Goal: Transaction & Acquisition: Purchase product/service

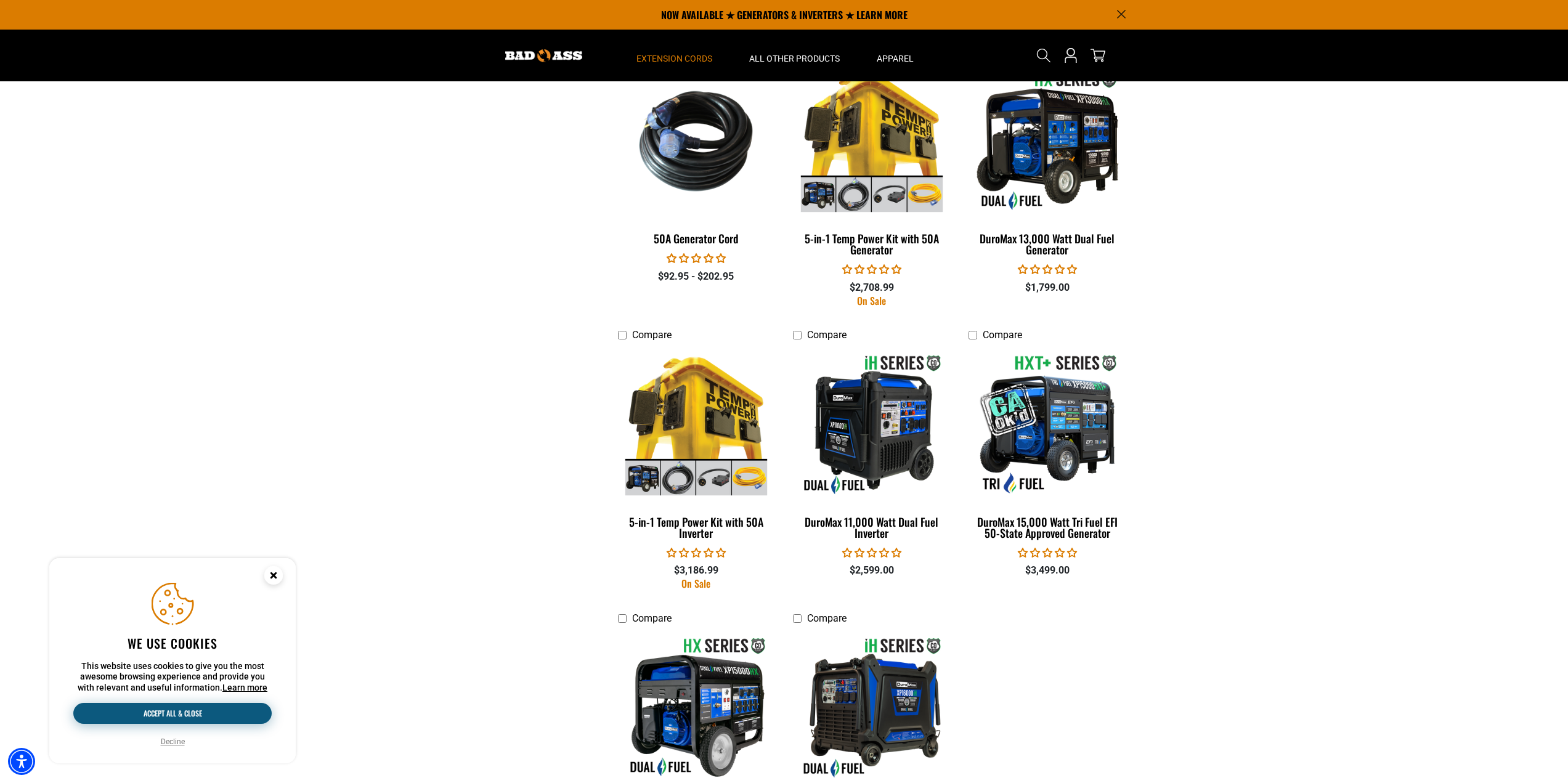
scroll to position [2050, 0]
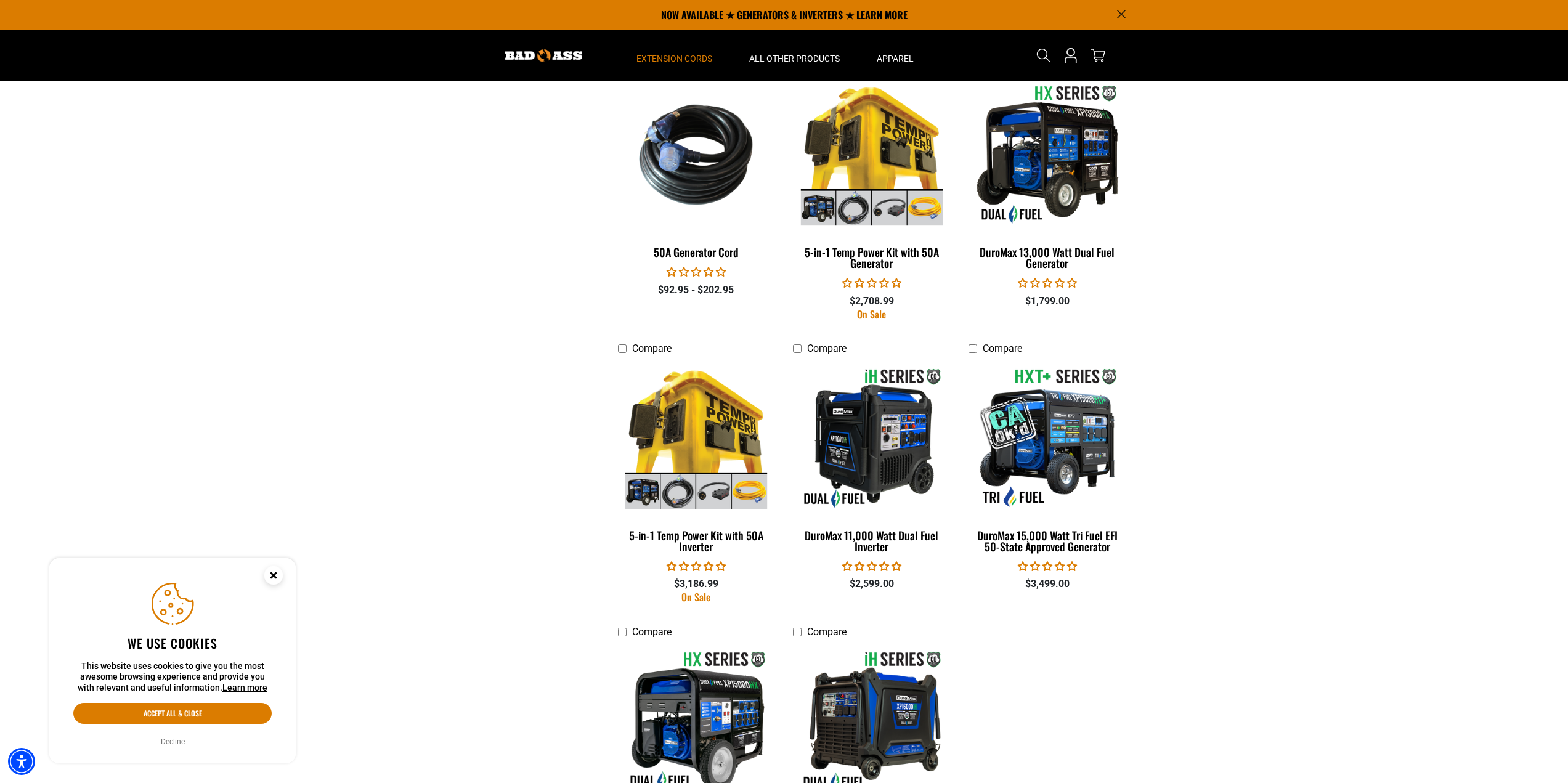
click at [171, 745] on button "Decline" at bounding box center [173, 741] width 32 height 12
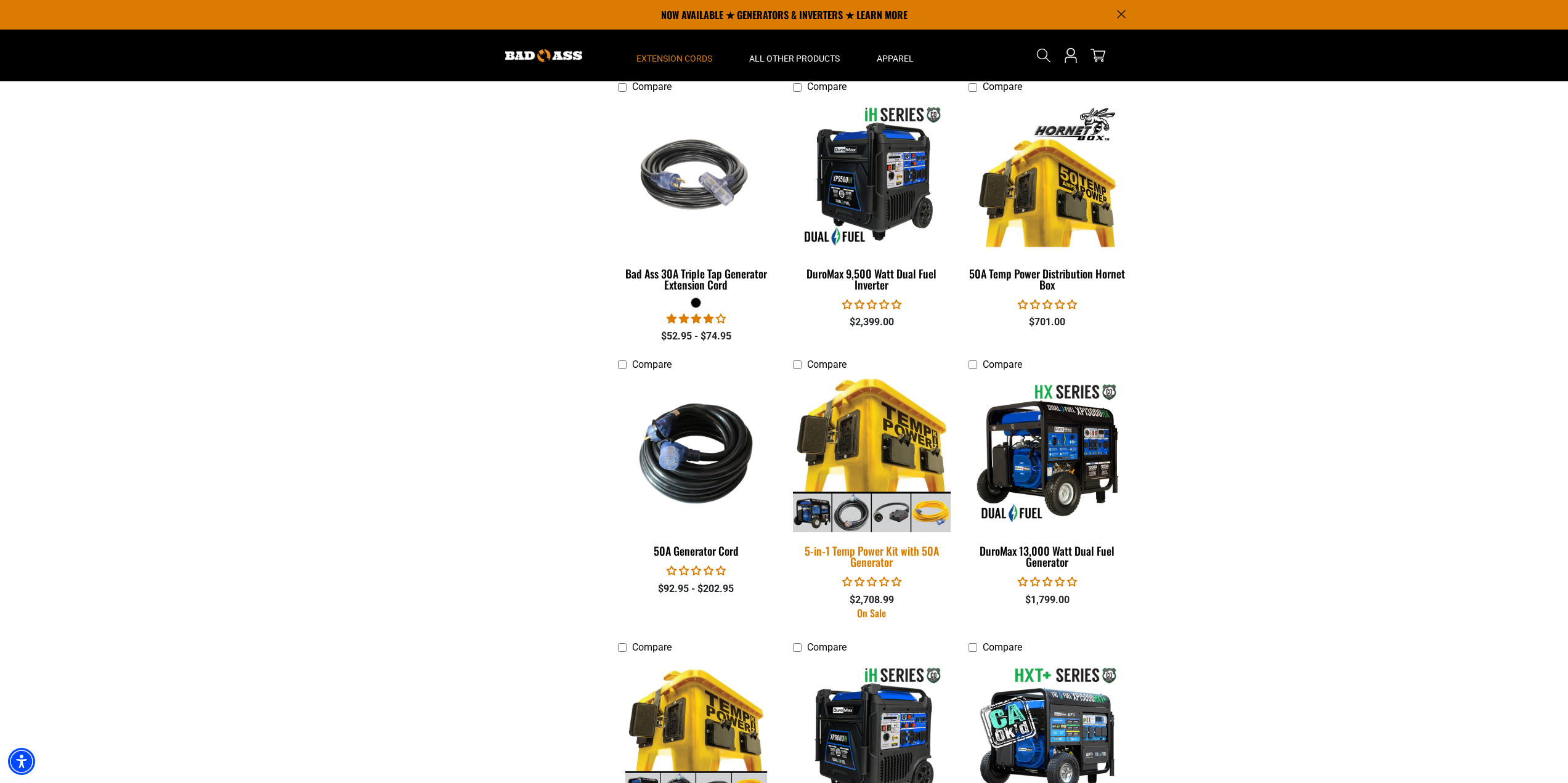
scroll to position [1726, 0]
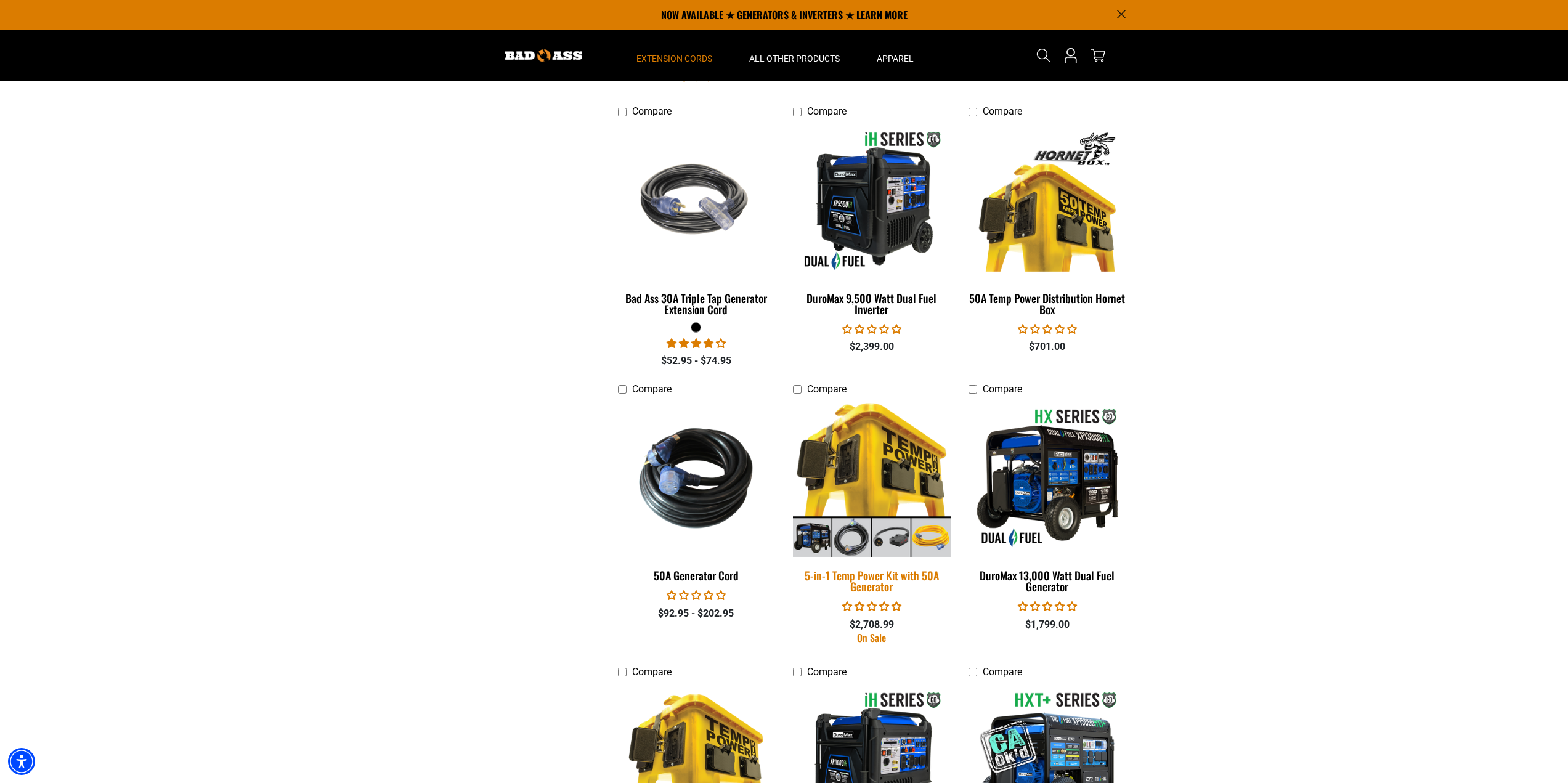
click at [896, 488] on img at bounding box center [872, 478] width 173 height 157
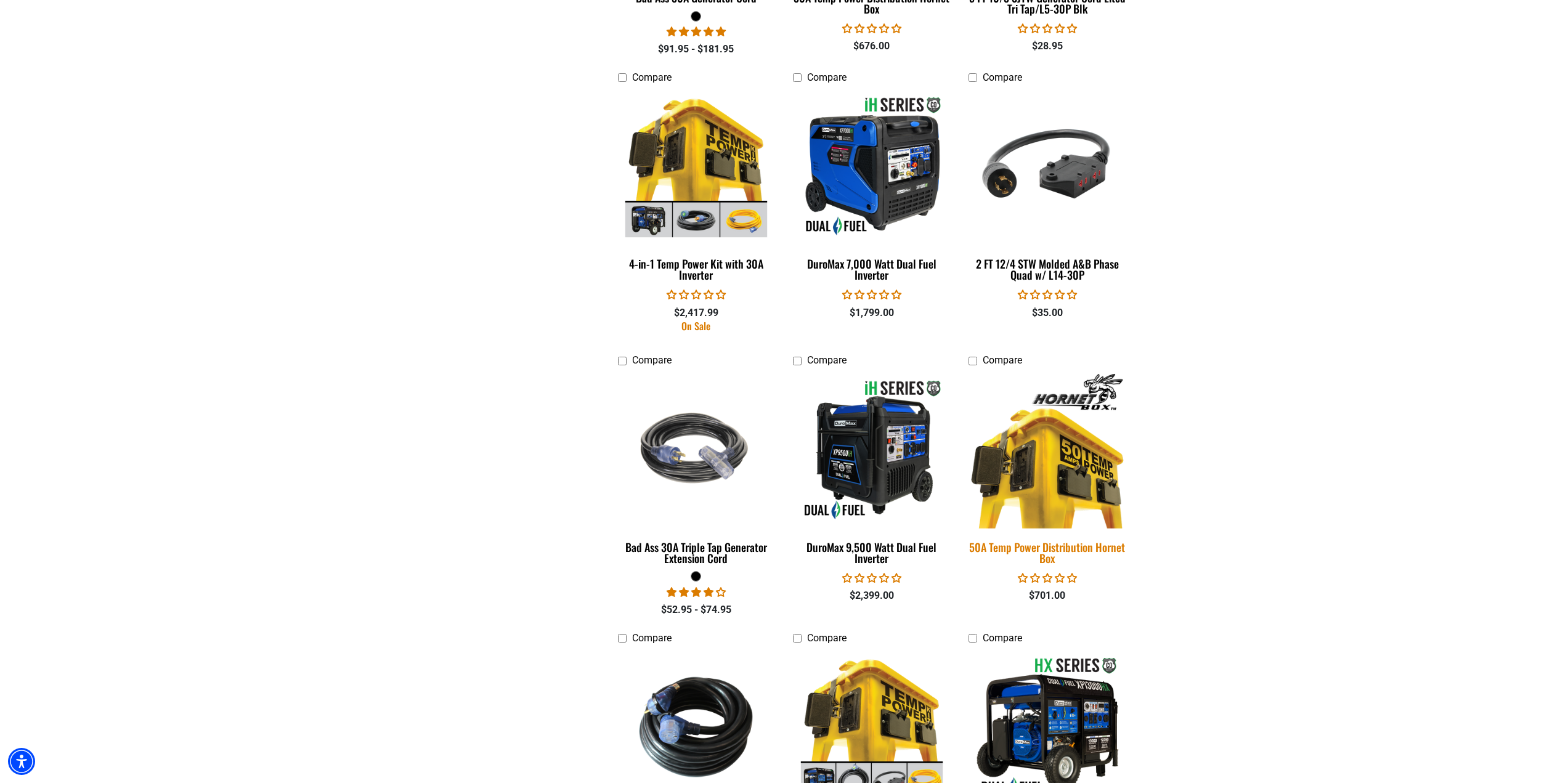
scroll to position [1480, 0]
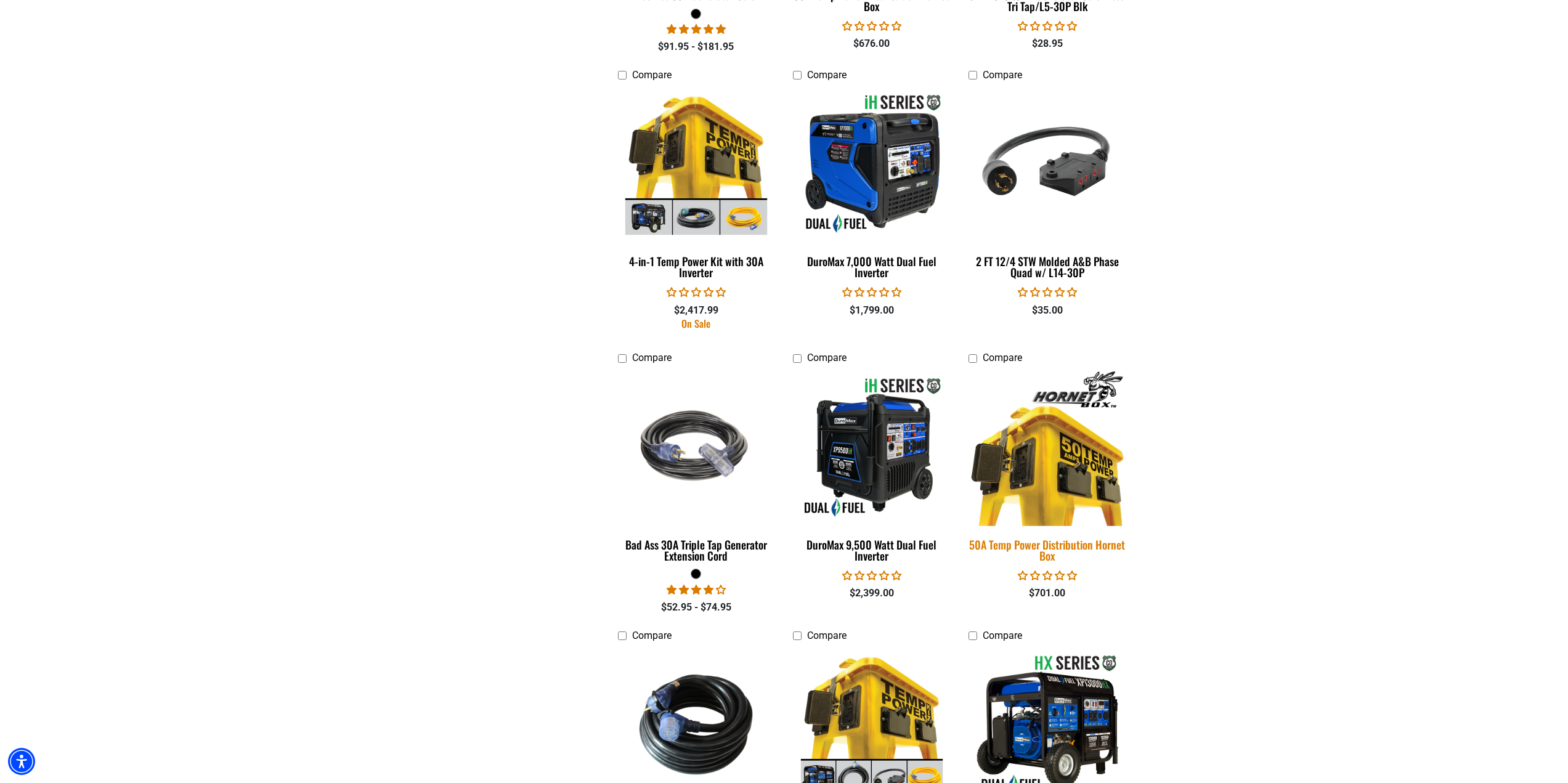
click at [1036, 484] on img at bounding box center [1048, 447] width 173 height 157
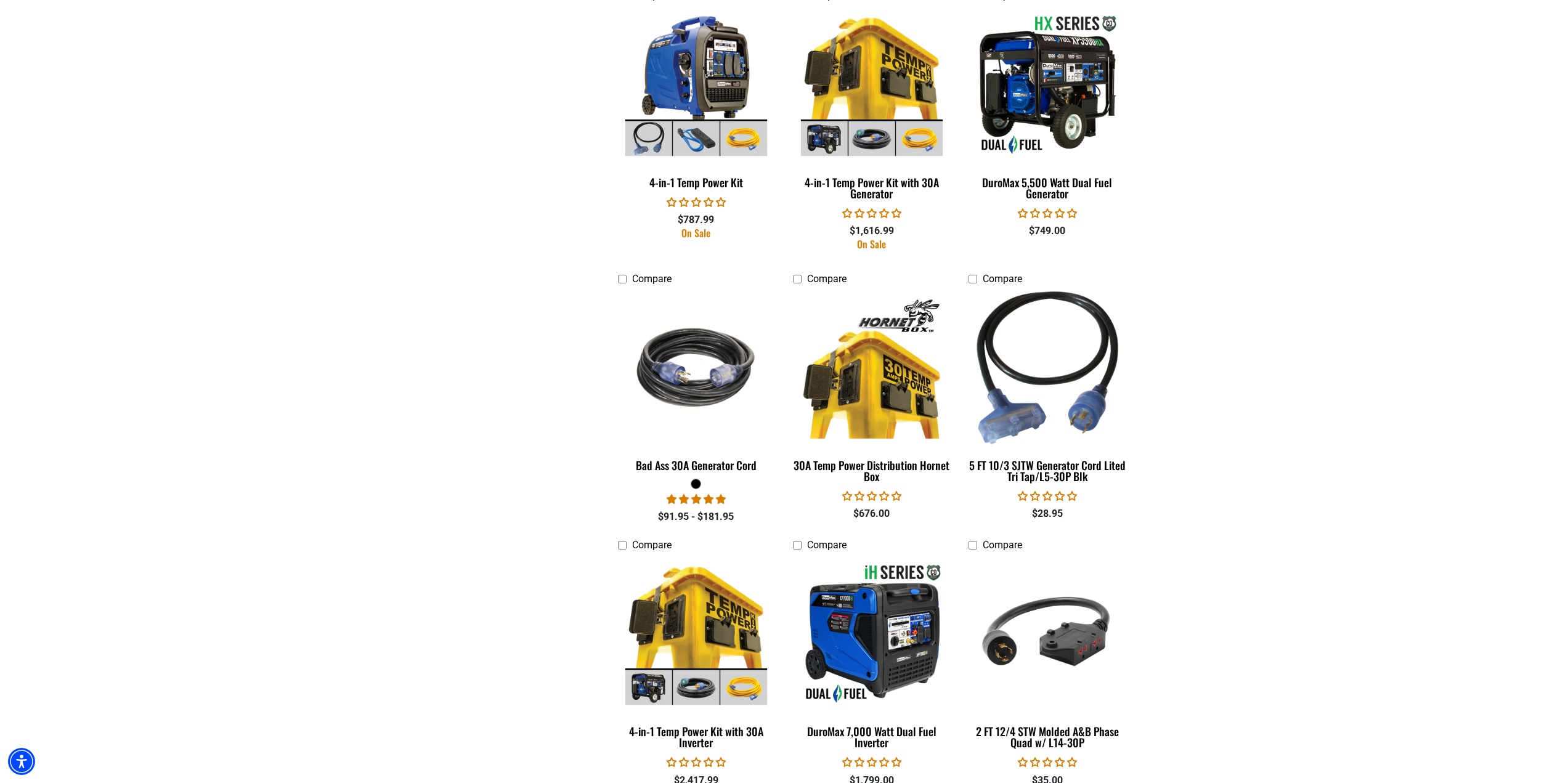
scroll to position [1248, 0]
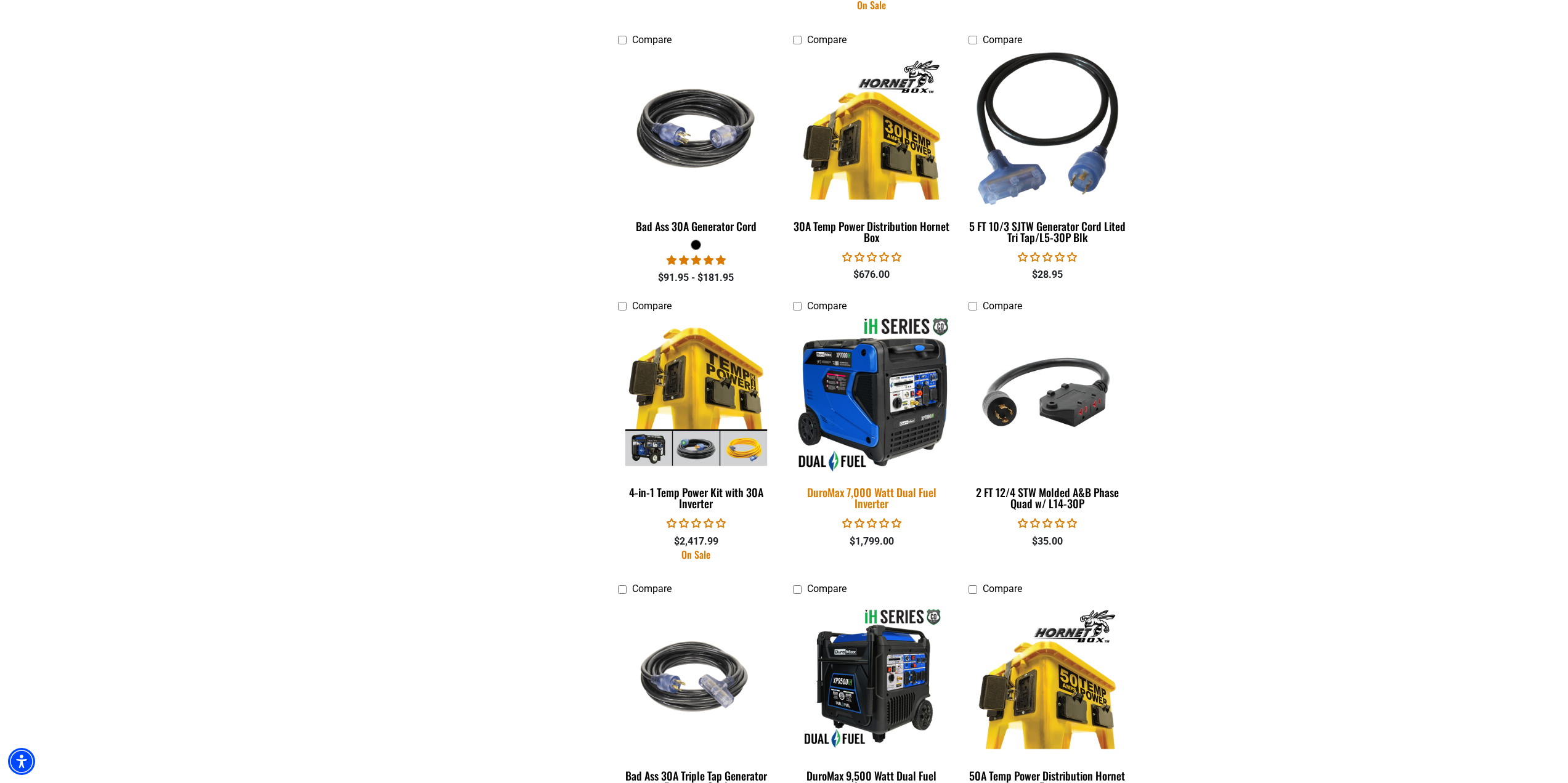
click at [887, 503] on div "DuroMax 7,000 Watt Dual Fuel Inverter" at bounding box center [872, 498] width 157 height 22
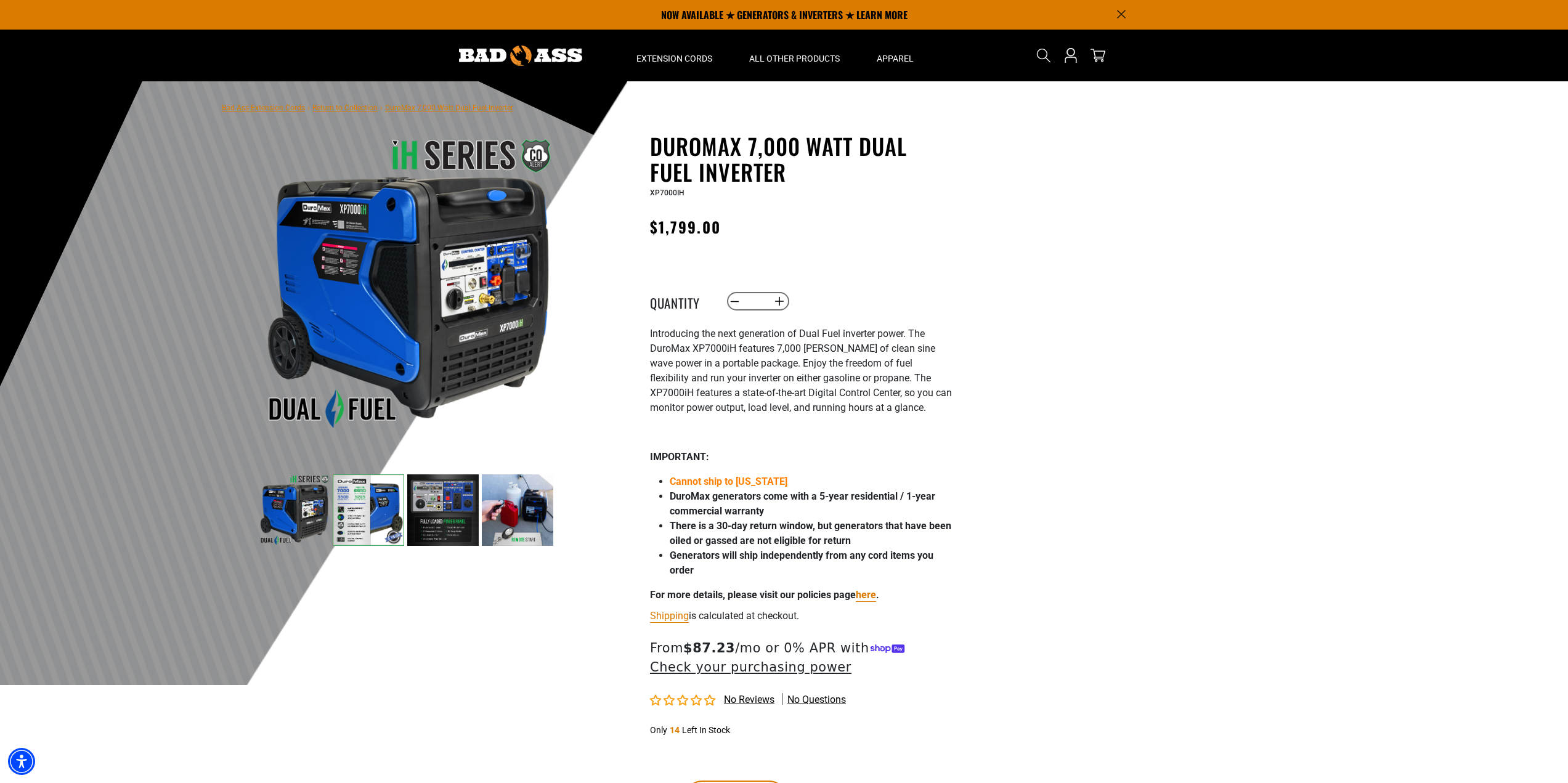
click at [354, 501] on img at bounding box center [369, 511] width 72 height 72
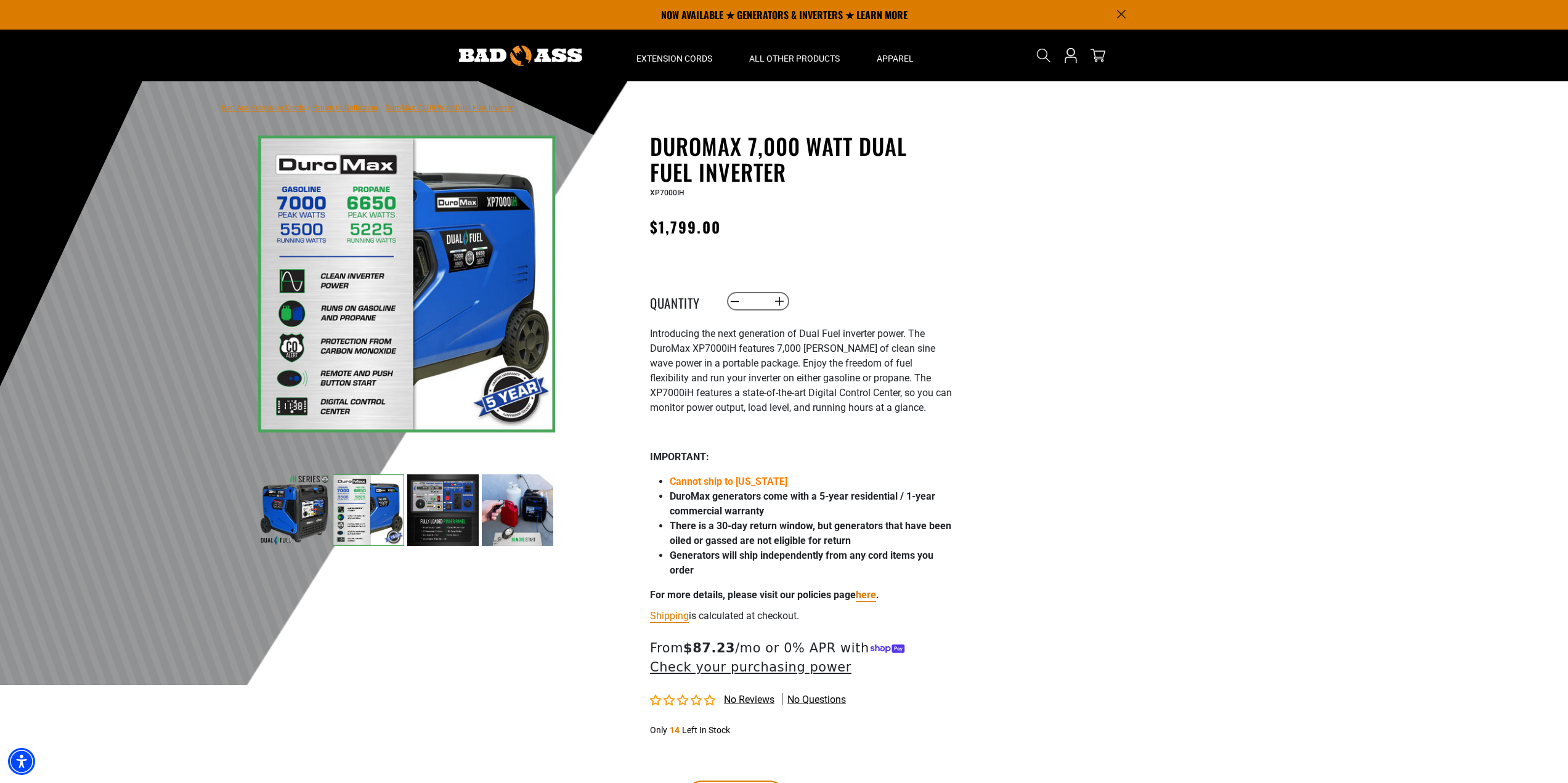
click at [445, 520] on img at bounding box center [443, 511] width 72 height 72
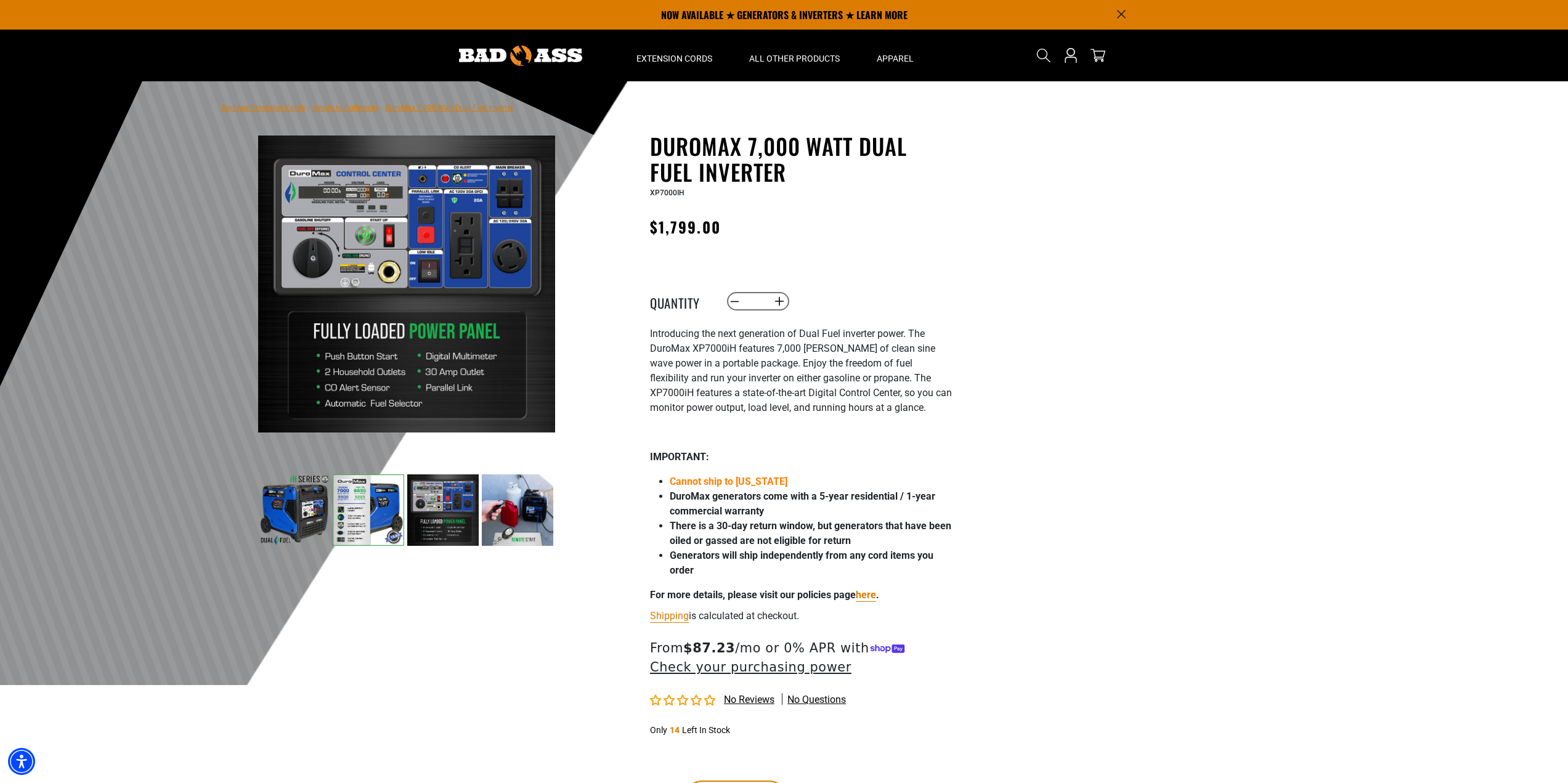
click at [497, 521] on img at bounding box center [518, 511] width 72 height 72
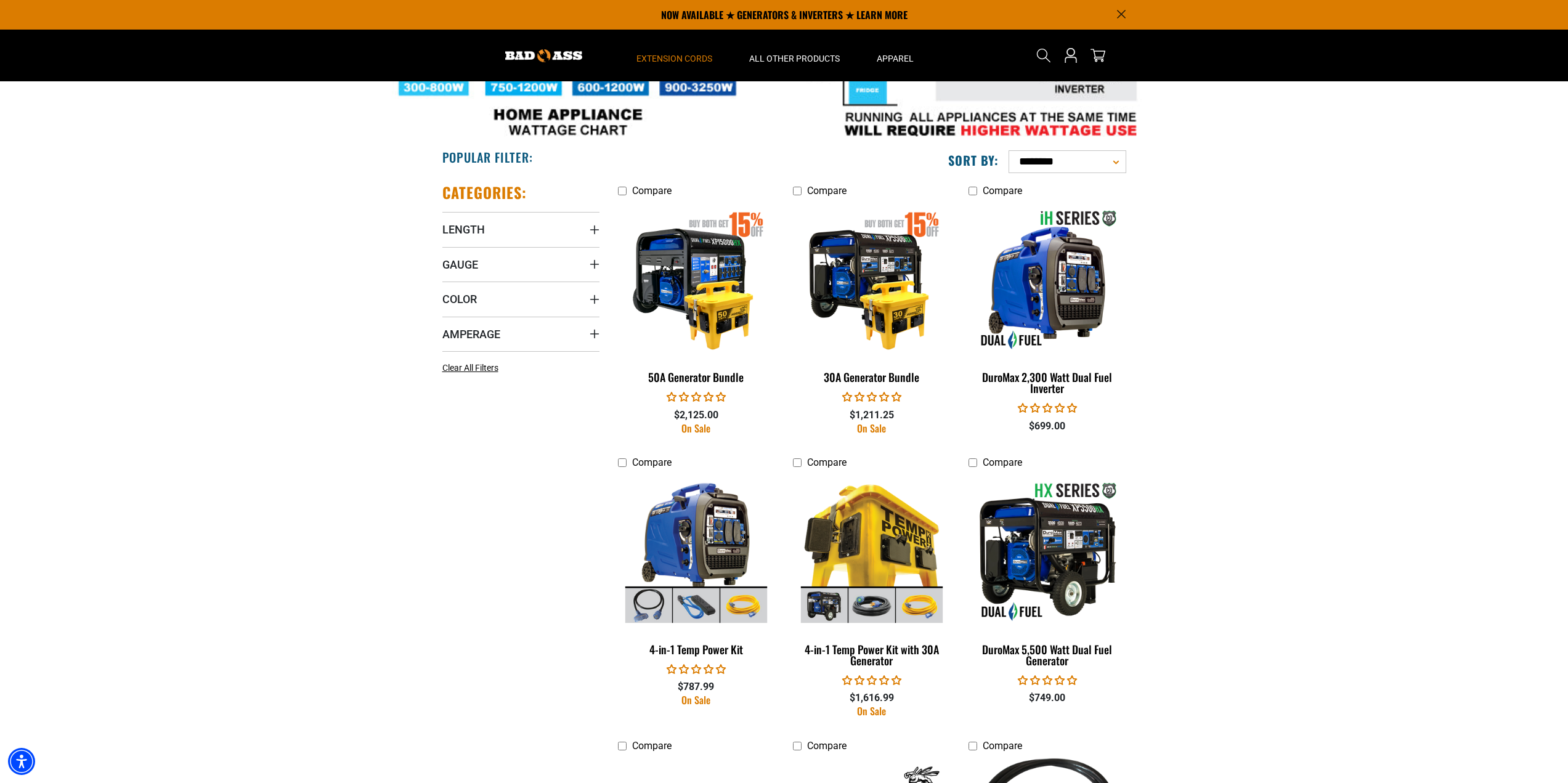
scroll to position [539, 0]
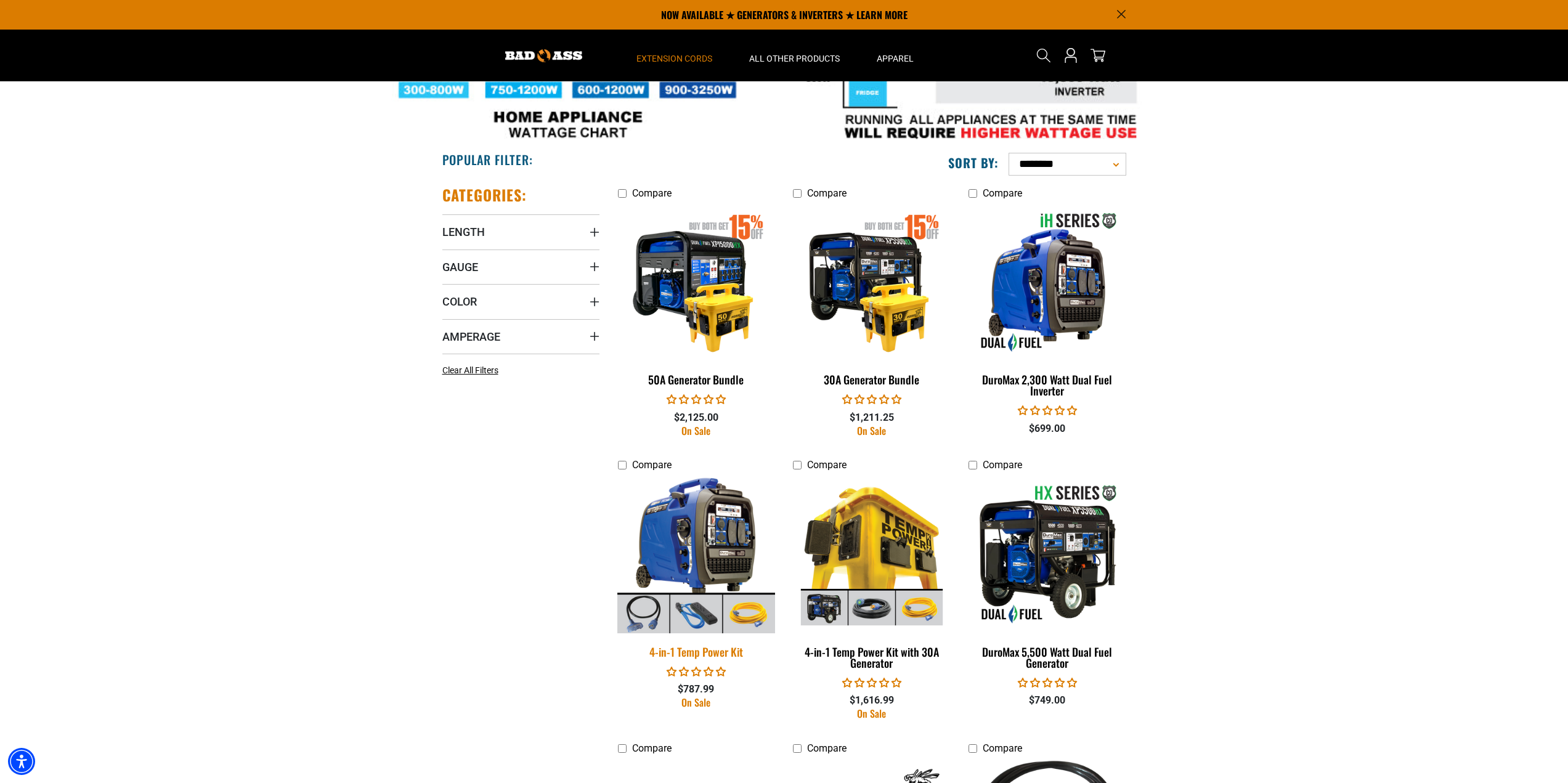
click at [693, 526] on img at bounding box center [696, 554] width 173 height 157
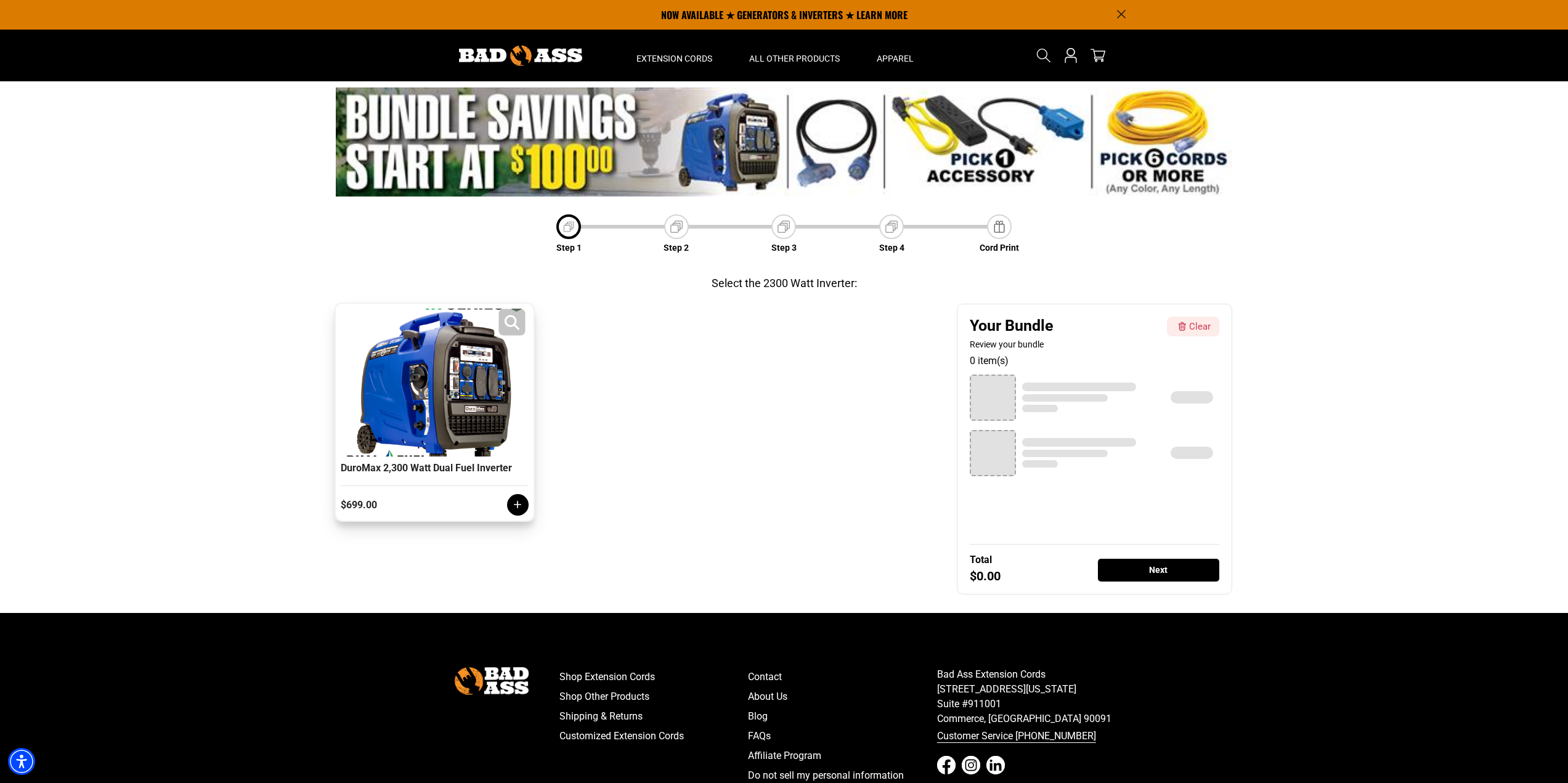
click at [485, 400] on div at bounding box center [435, 383] width 182 height 148
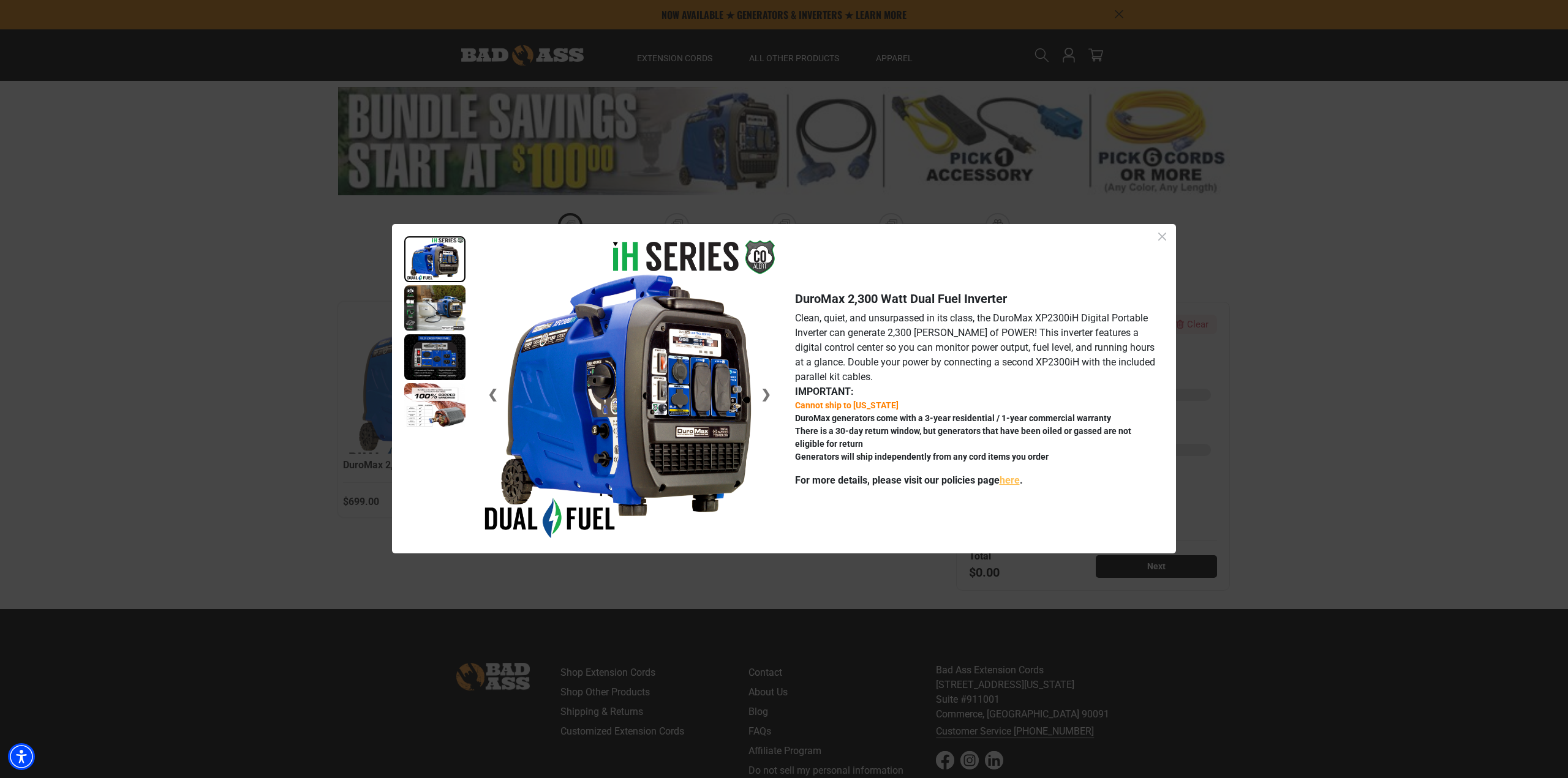
click at [439, 310] on img at bounding box center [435, 309] width 62 height 46
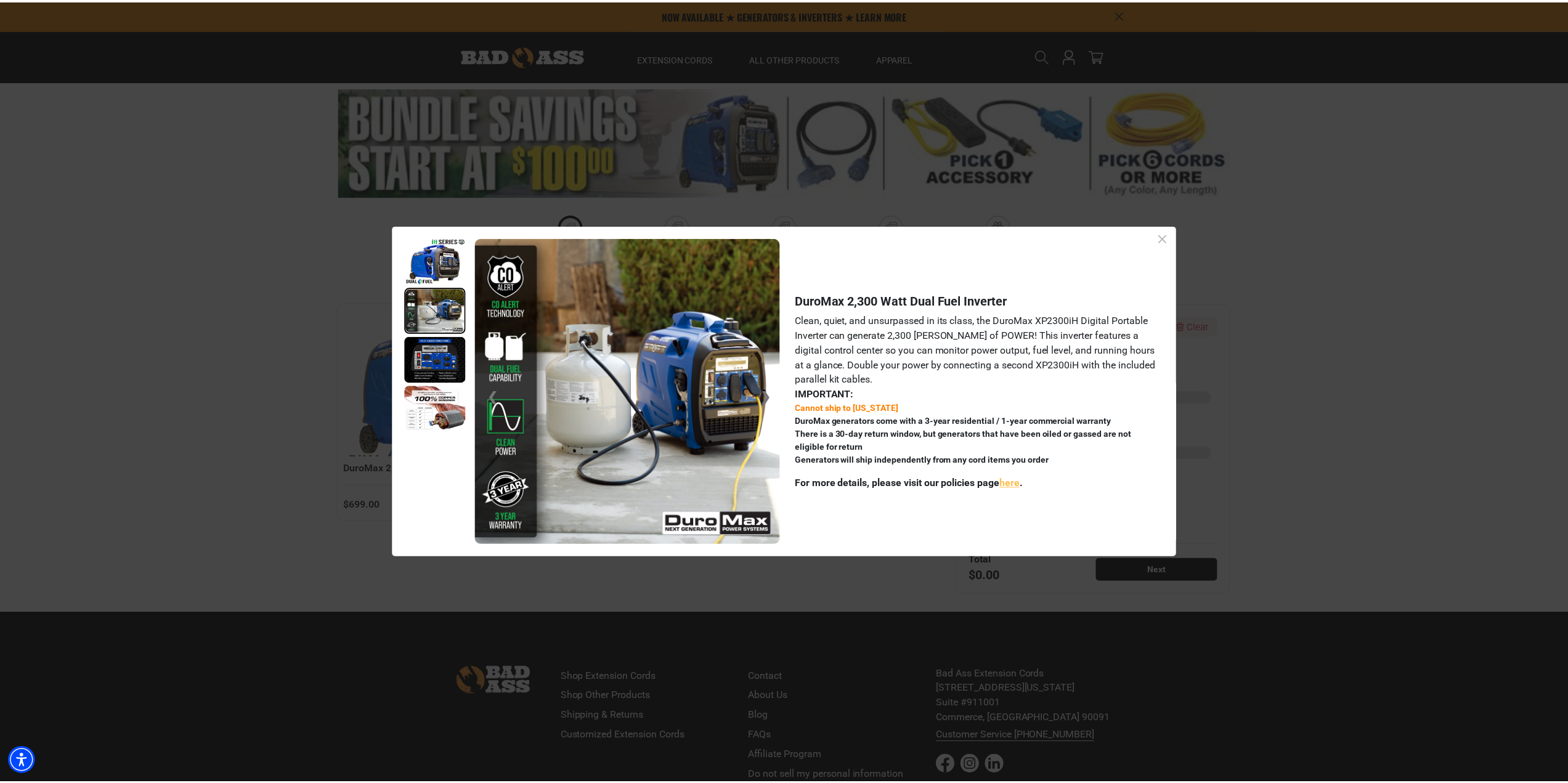
scroll to position [48, 0]
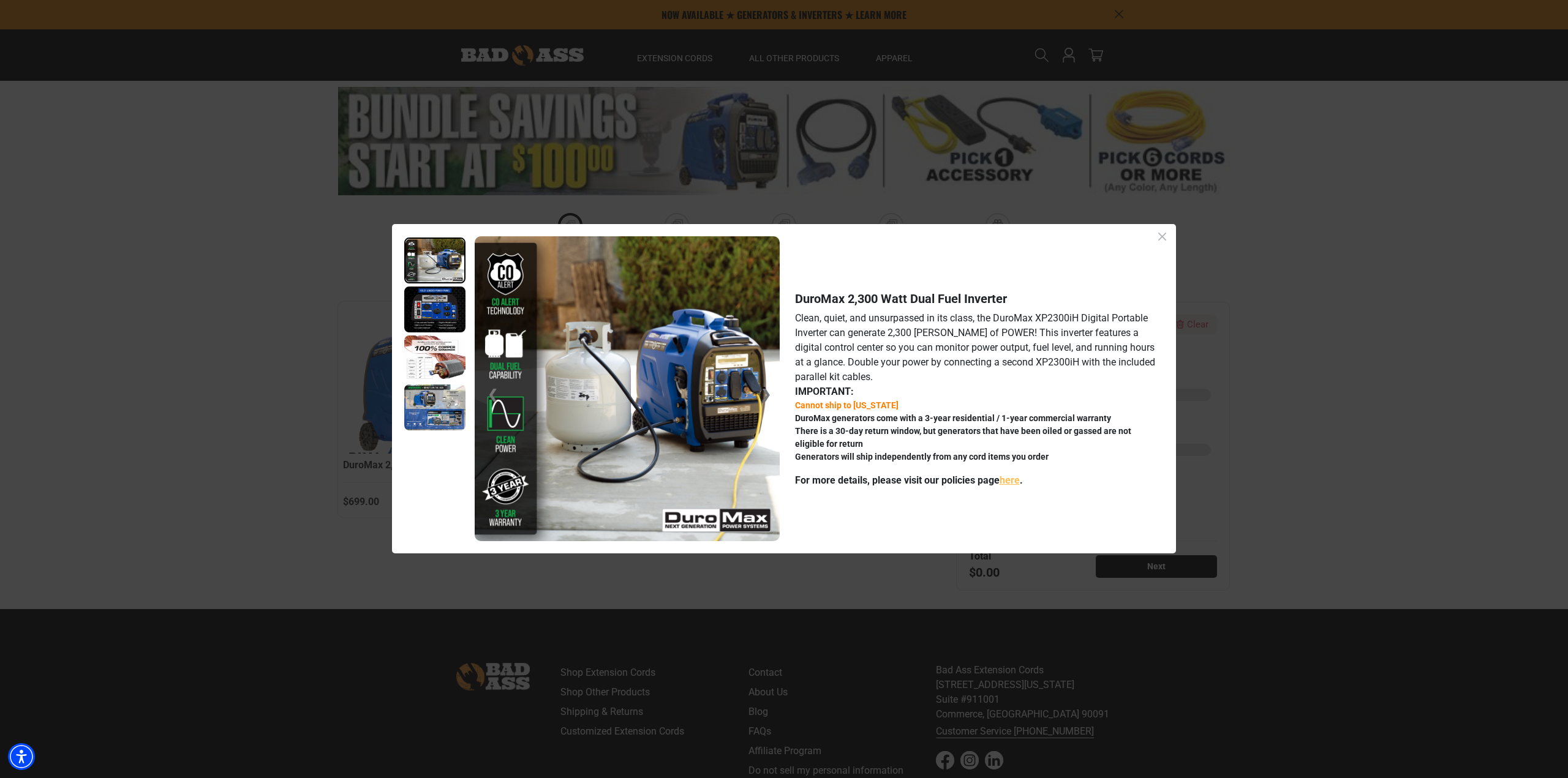
click at [441, 376] on img at bounding box center [435, 359] width 62 height 46
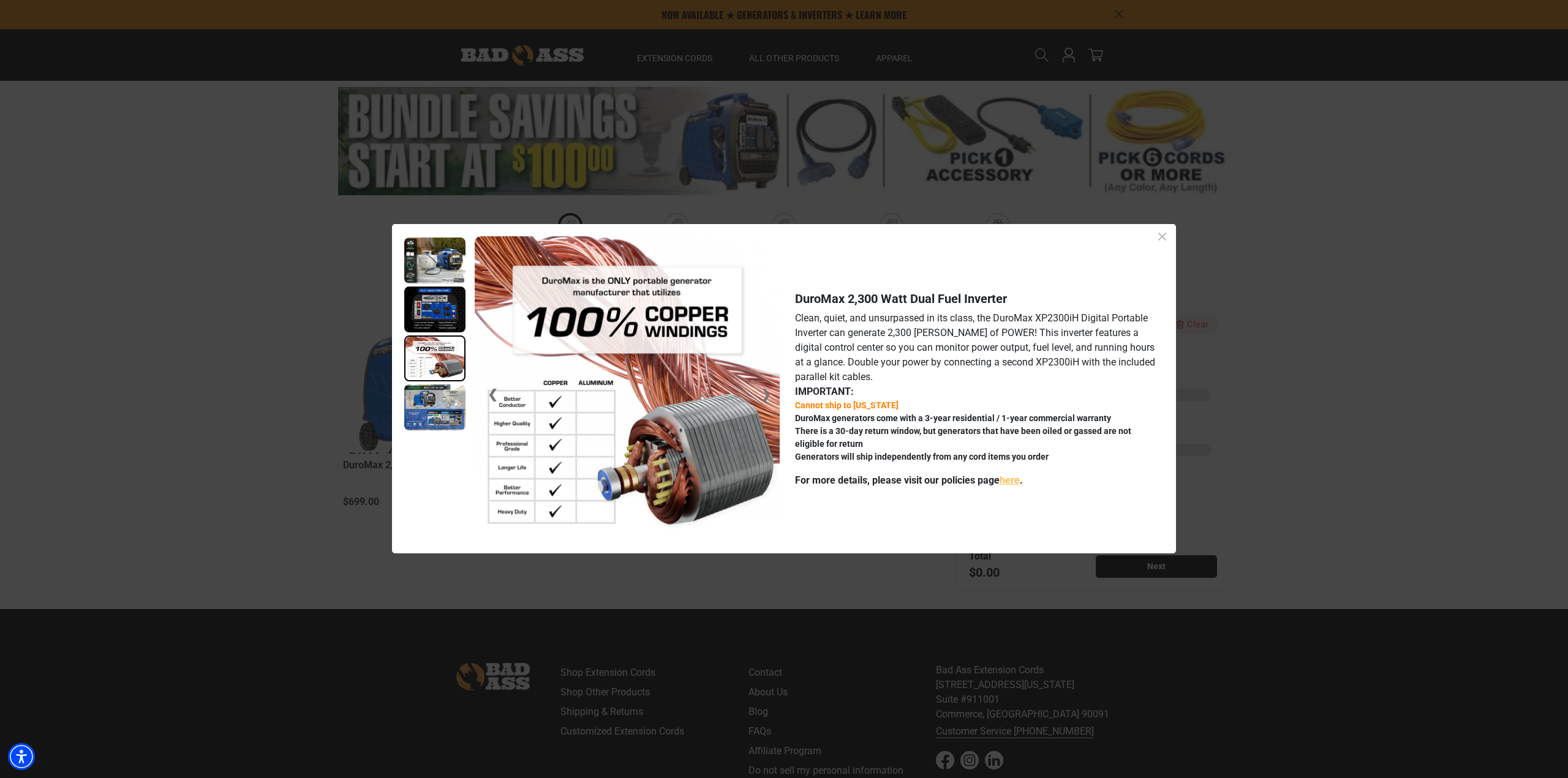
click at [427, 410] on img at bounding box center [435, 408] width 62 height 46
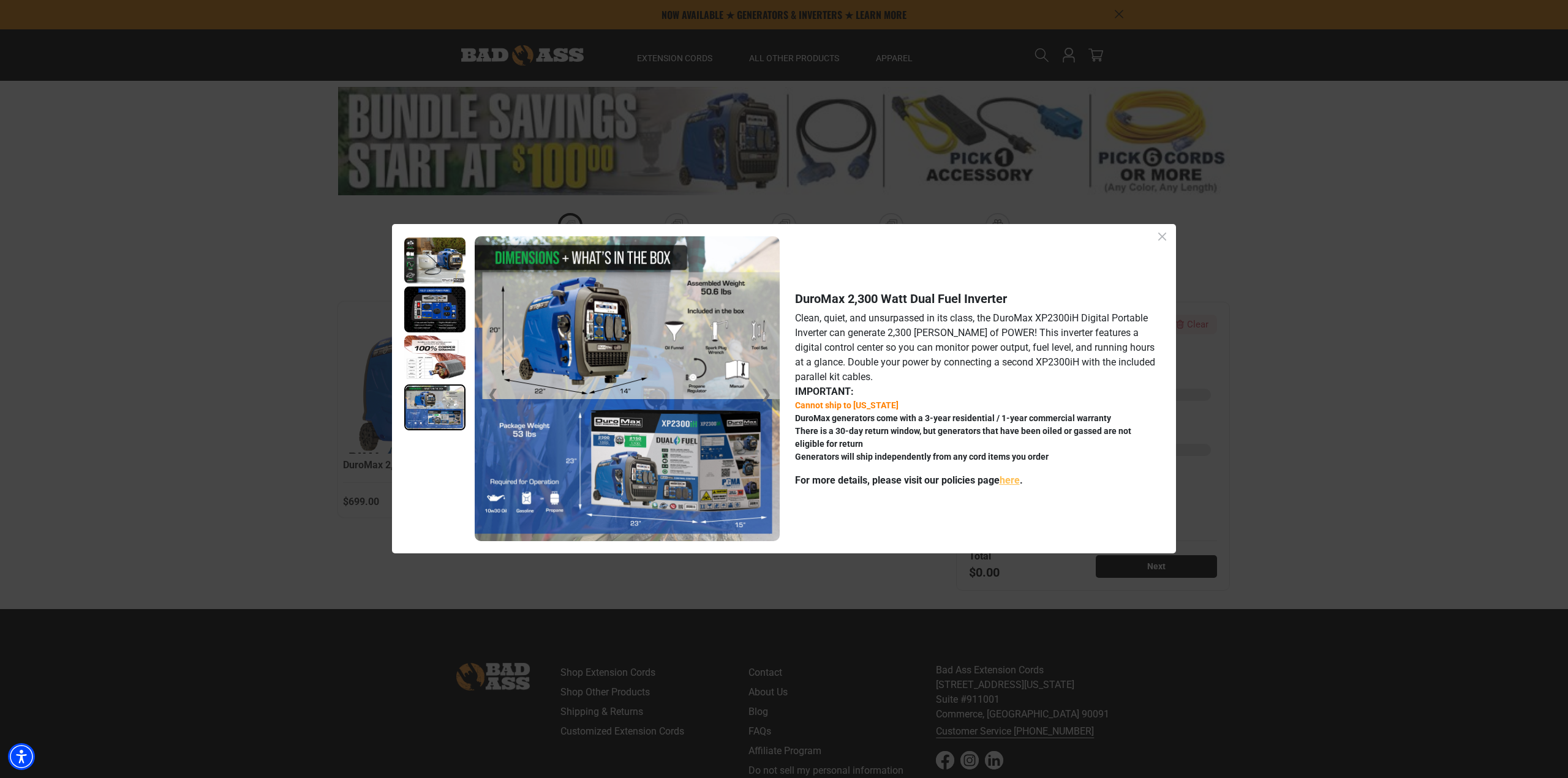
click at [1163, 237] on icon "Close dialog" at bounding box center [1163, 237] width 8 height 8
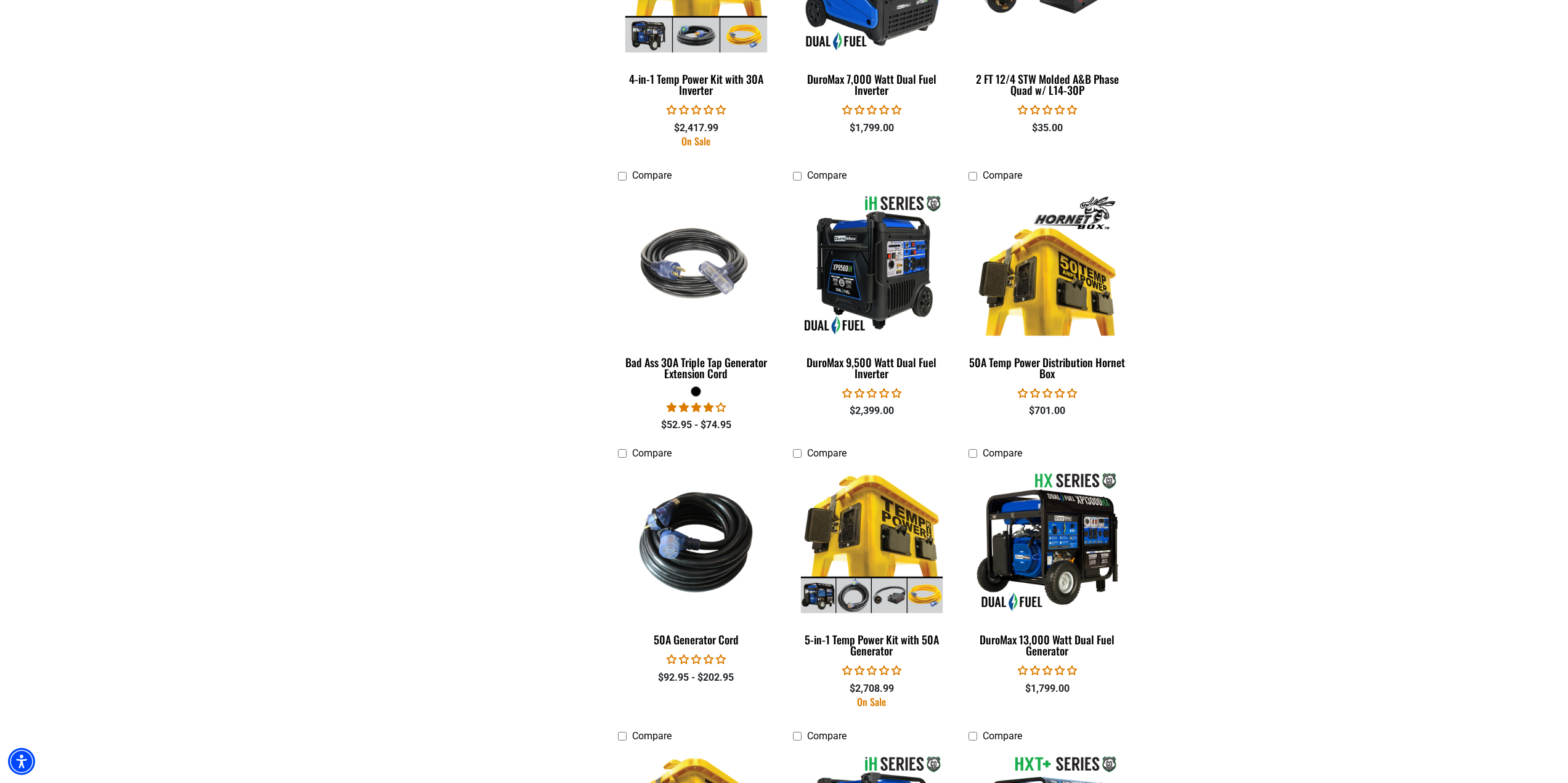
scroll to position [1695, 0]
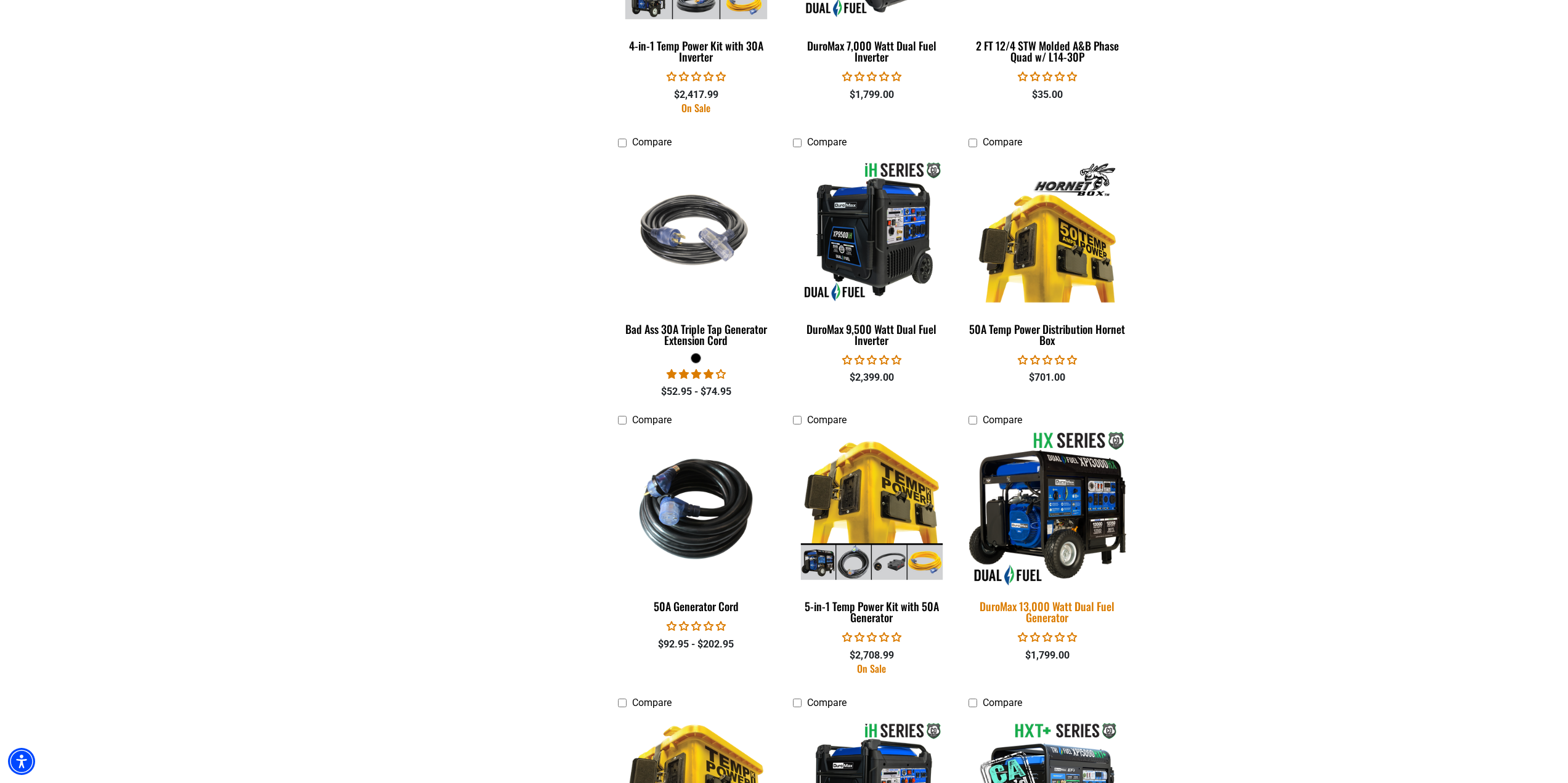
click at [1072, 534] on img at bounding box center [1048, 508] width 173 height 157
